Goal: Task Accomplishment & Management: Manage account settings

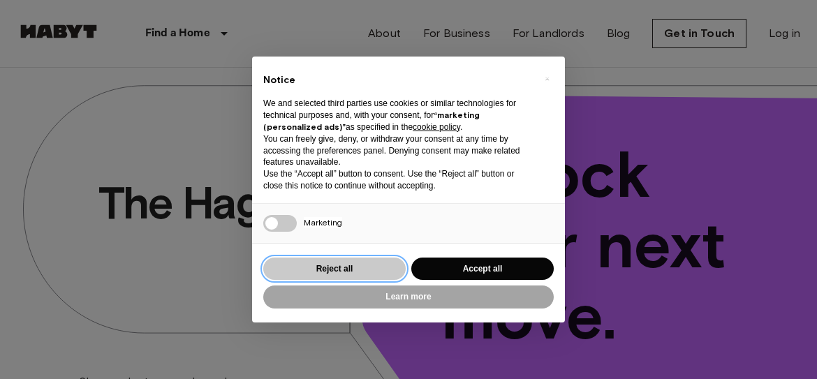
click at [319, 273] on button "Reject all" at bounding box center [334, 269] width 142 height 23
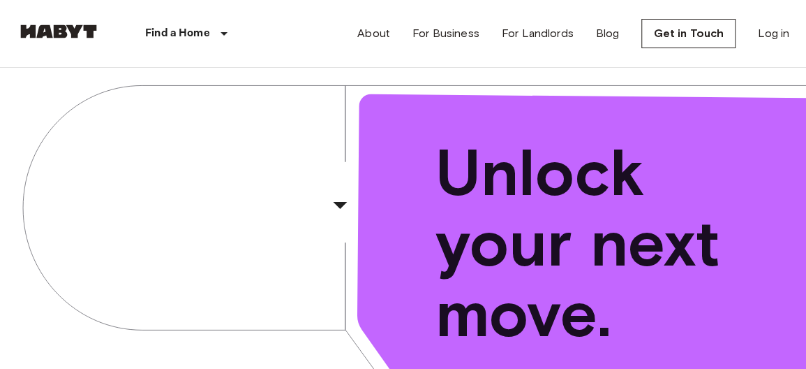
click at [319, 273] on div "The Hague ​ ​ Choose between shared or private living in our worldwide location…" at bounding box center [403, 277] width 806 height 419
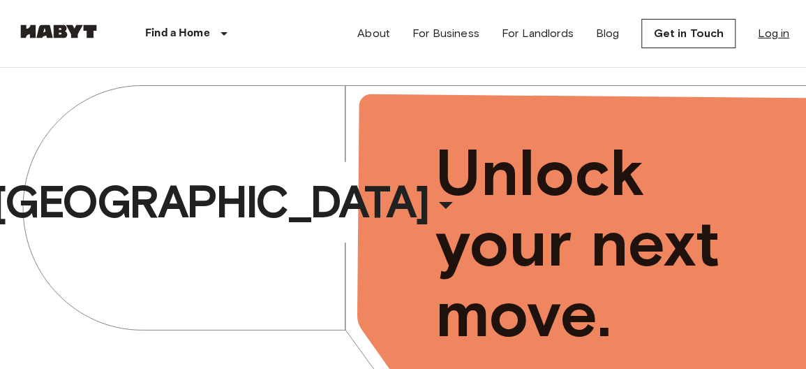
click at [780, 34] on link "Log in" at bounding box center [773, 33] width 31 height 17
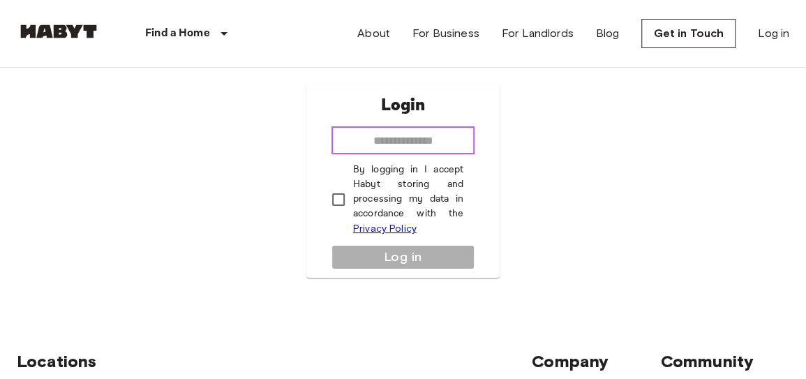
click at [408, 135] on input "email" at bounding box center [403, 140] width 143 height 28
type input "**********"
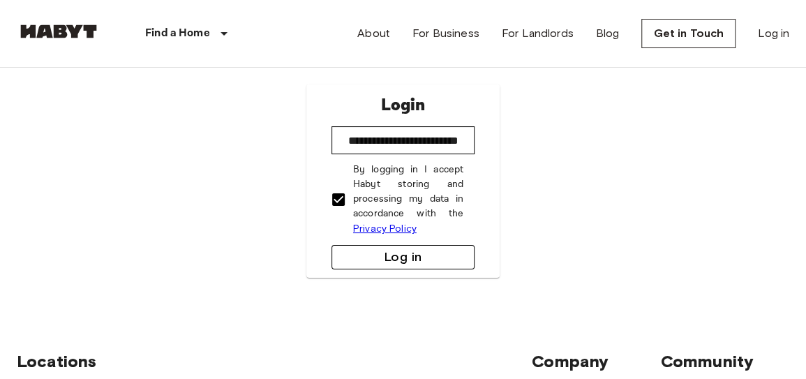
click at [383, 259] on button "Log in" at bounding box center [403, 257] width 143 height 24
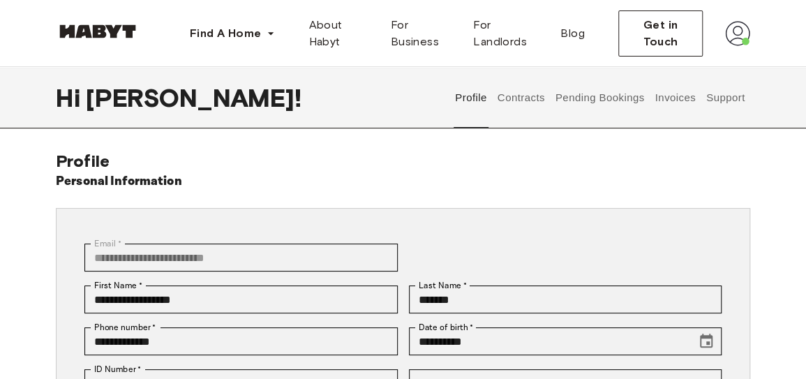
click at [518, 93] on button "Contracts" at bounding box center [521, 97] width 51 height 61
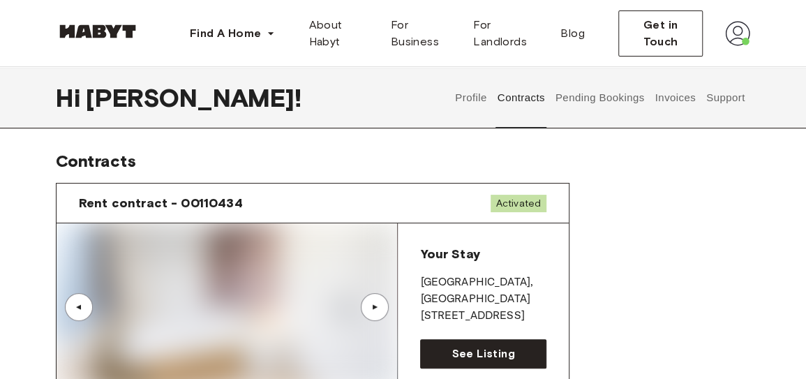
drag, startPoint x: 518, startPoint y: 93, endPoint x: 636, endPoint y: 199, distance: 158.7
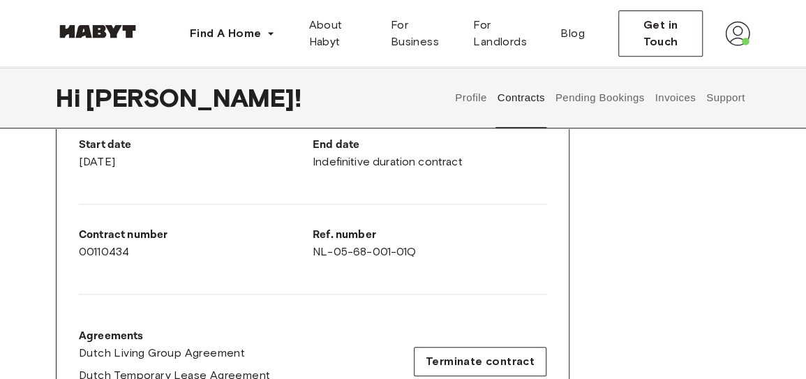
scroll to position [265, 0]
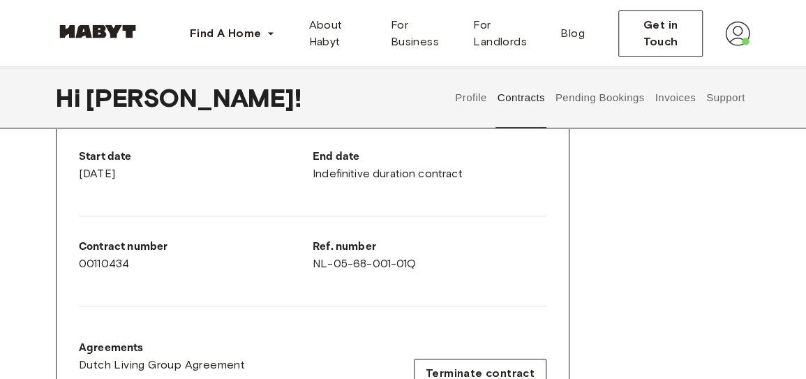
click at [349, 265] on div "Ref. number NL-05-68-001-01Q" at bounding box center [430, 256] width 234 height 34
copy div "NL-05-68-001-01Q"
click at [389, 242] on p "Ref. number" at bounding box center [430, 247] width 234 height 17
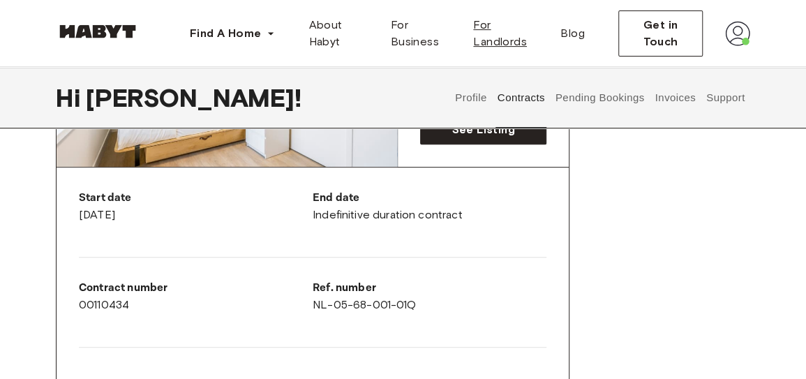
scroll to position [223, 0]
